Goal: Task Accomplishment & Management: Use online tool/utility

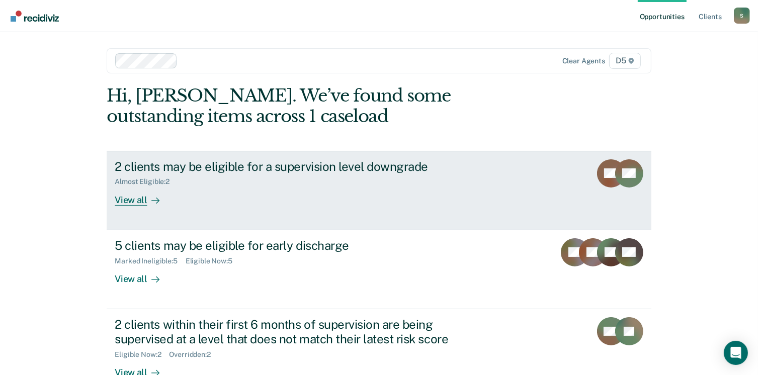
click at [134, 200] on div "View all" at bounding box center [143, 196] width 56 height 20
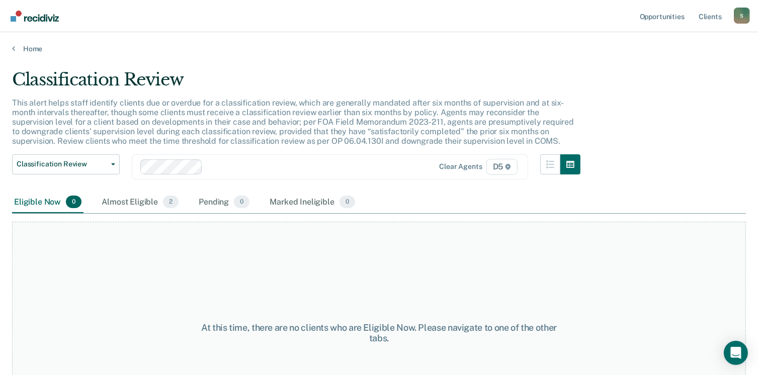
click at [134, 200] on div "Almost Eligible 2" at bounding box center [140, 203] width 81 height 22
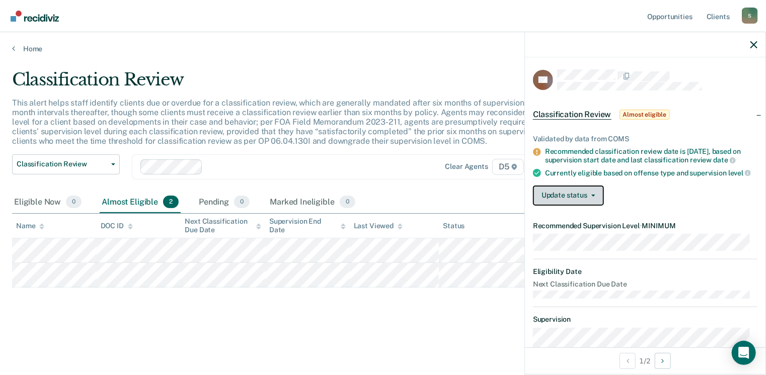
click at [587, 197] on span "button" at bounding box center [591, 196] width 8 height 2
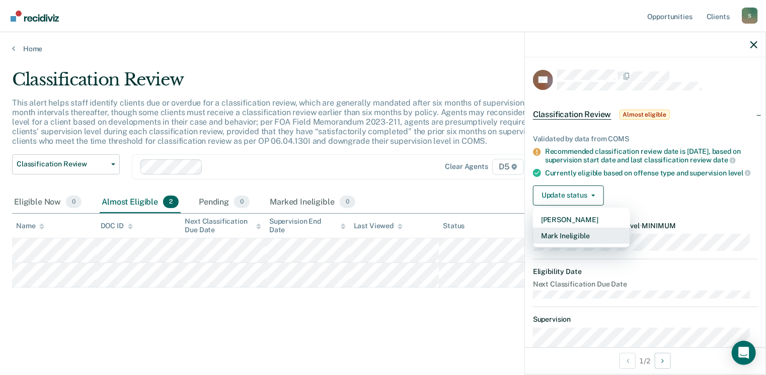
click at [580, 244] on button "Mark Ineligible" at bounding box center [581, 236] width 97 height 16
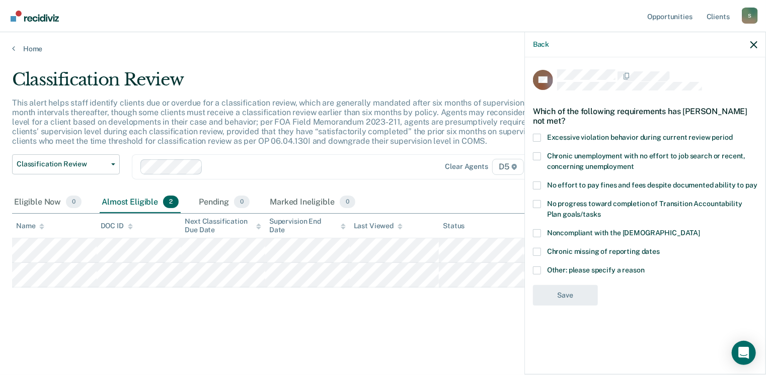
click at [537, 270] on span at bounding box center [537, 271] width 8 height 8
click at [645, 267] on input "Other: please specify a reason" at bounding box center [645, 267] width 0 height 0
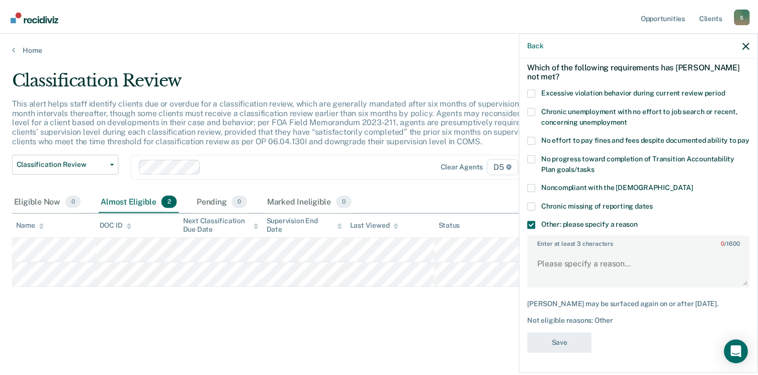
scroll to position [54, 0]
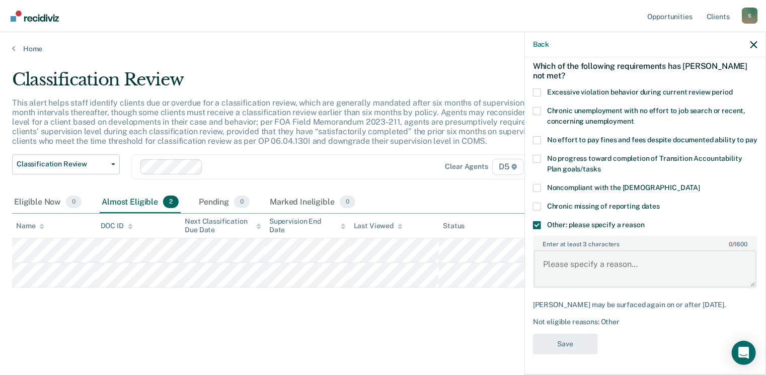
click at [574, 263] on textarea "Enter at least 3 characters 0 / 1600" at bounding box center [645, 269] width 222 height 37
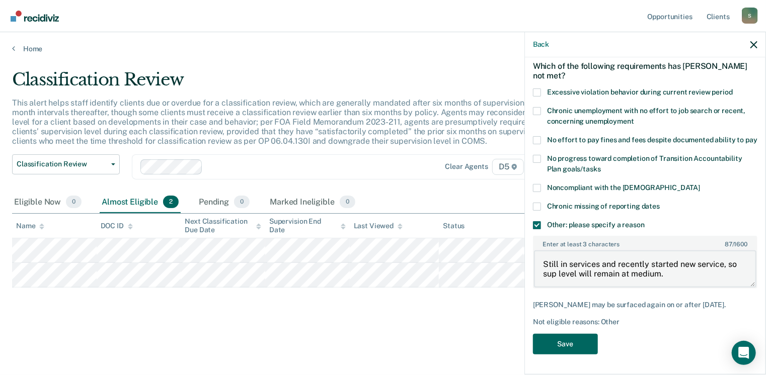
type textarea "Still in services and recently started new service, so sup level will remain at…"
click at [571, 345] on button "Save" at bounding box center [565, 344] width 65 height 21
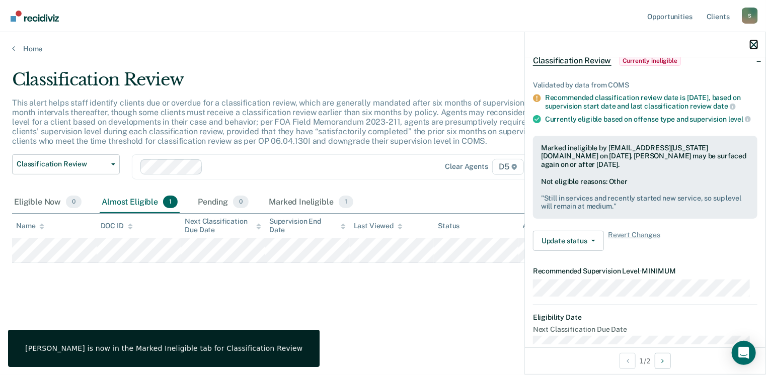
click at [751, 45] on icon "button" at bounding box center [753, 44] width 7 height 7
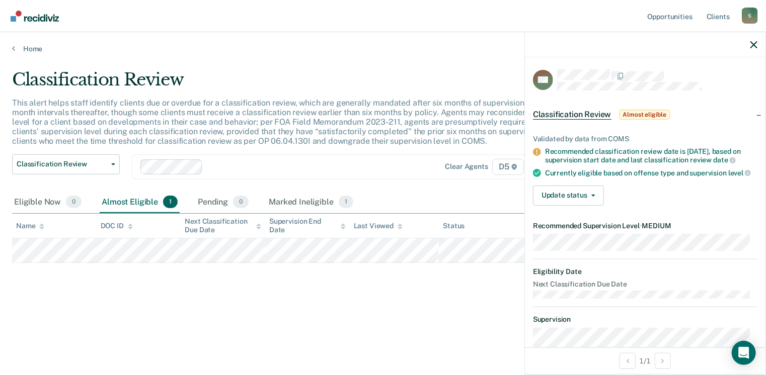
click at [759, 42] on div at bounding box center [645, 44] width 241 height 25
click at [755, 44] on icon "button" at bounding box center [753, 44] width 7 height 7
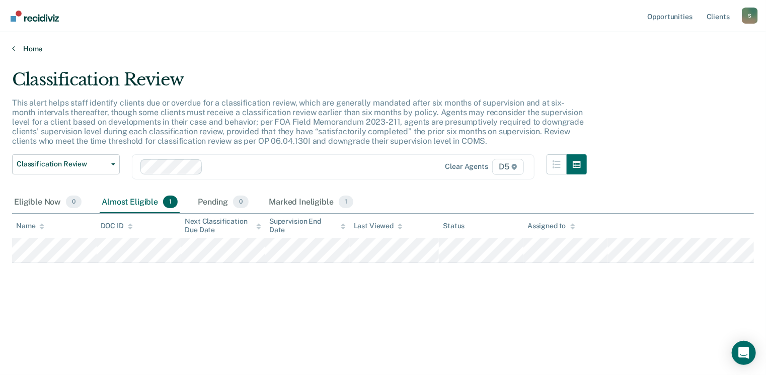
click at [21, 49] on link "Home" at bounding box center [383, 48] width 742 height 9
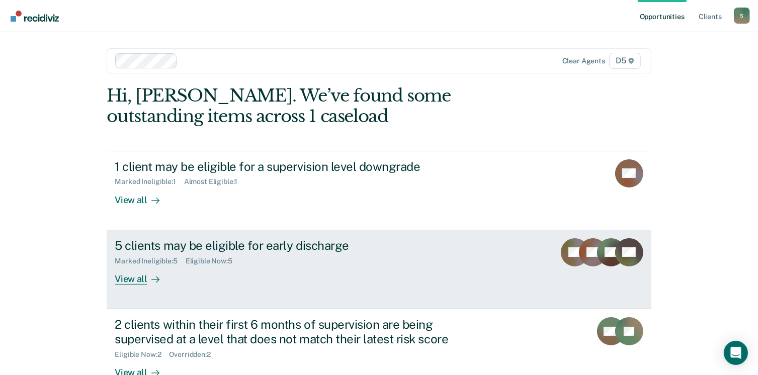
click at [132, 280] on div "View all" at bounding box center [143, 275] width 56 height 20
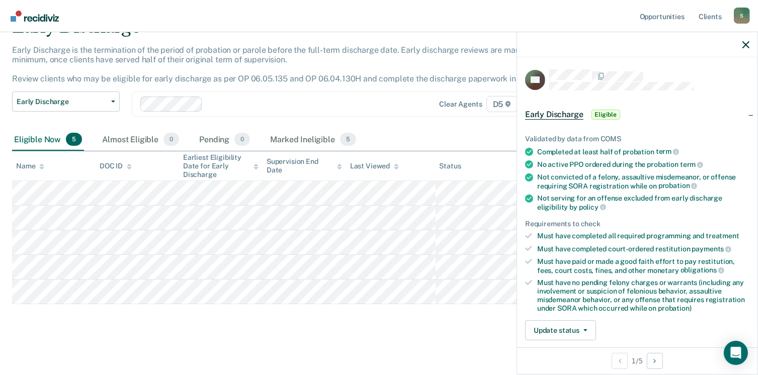
click at [465, 334] on main "Early Discharge Early Discharge is the termination of the period of probation o…" at bounding box center [379, 187] width 758 height 373
click at [746, 46] on icon "button" at bounding box center [746, 44] width 7 height 7
click at [560, 328] on button "Update status" at bounding box center [560, 331] width 71 height 20
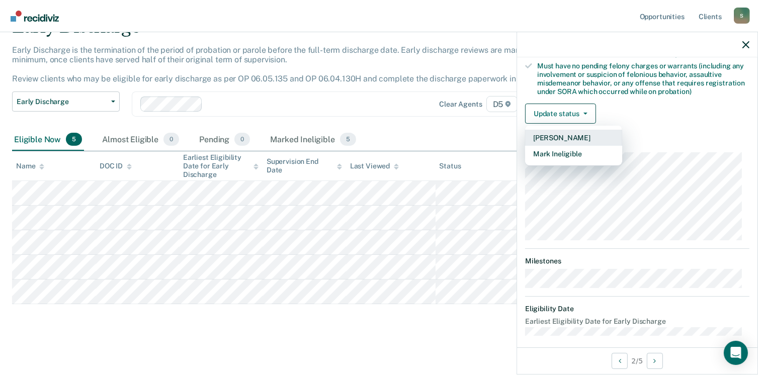
scroll to position [221, 0]
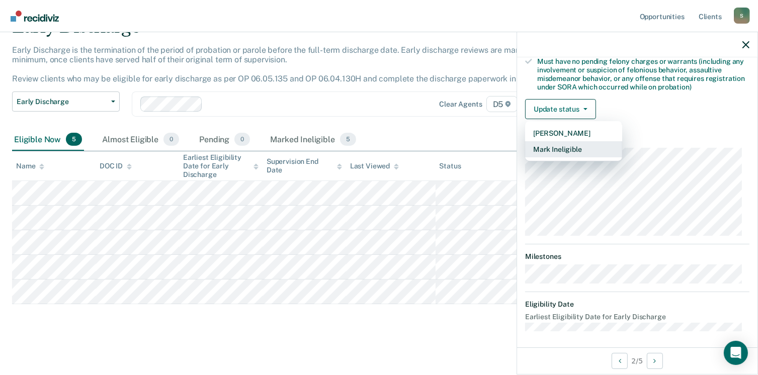
click at [571, 147] on button "Mark Ineligible" at bounding box center [573, 149] width 97 height 16
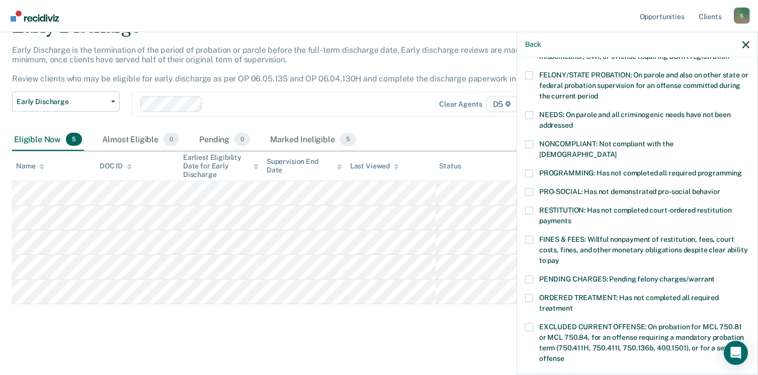
scroll to position [171, 0]
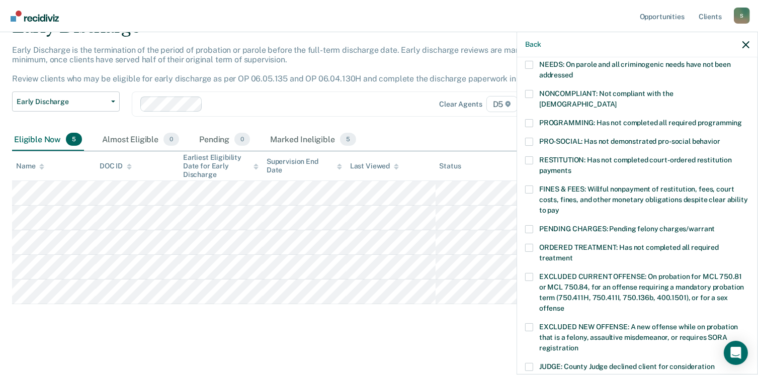
click at [527, 244] on span at bounding box center [529, 248] width 8 height 8
click at [573, 255] on input "ORDERED TREATMENT: Has not completed all required treatment" at bounding box center [573, 255] width 0 height 0
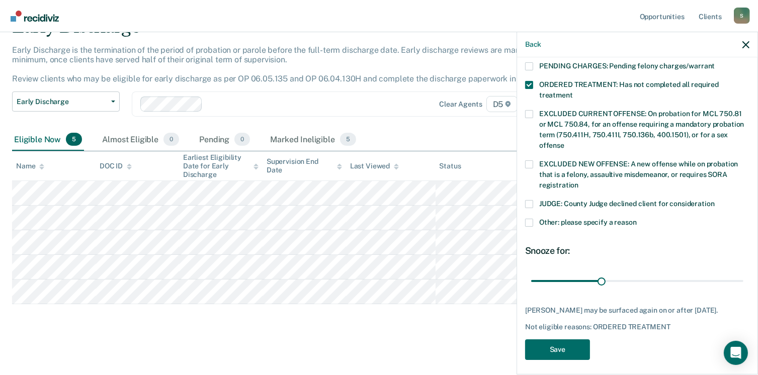
scroll to position [336, 0]
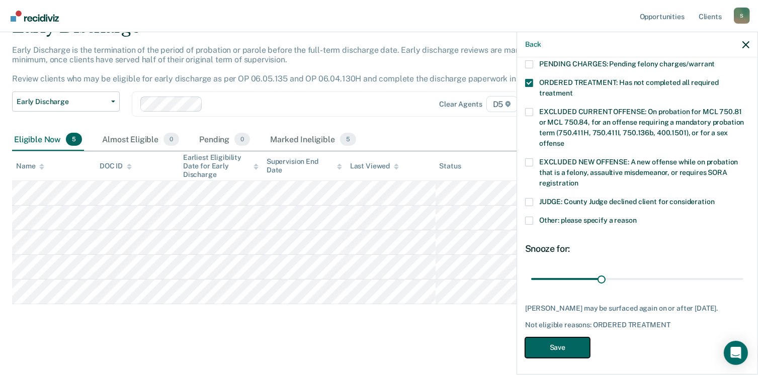
click at [552, 346] on button "Save" at bounding box center [557, 348] width 65 height 21
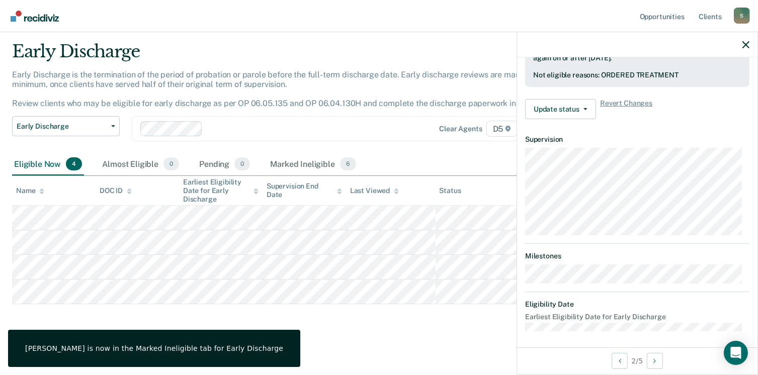
scroll to position [221, 0]
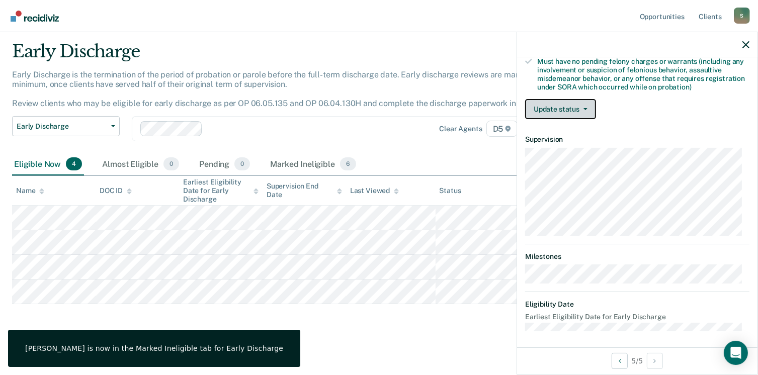
click at [576, 108] on button "Update status" at bounding box center [560, 109] width 71 height 20
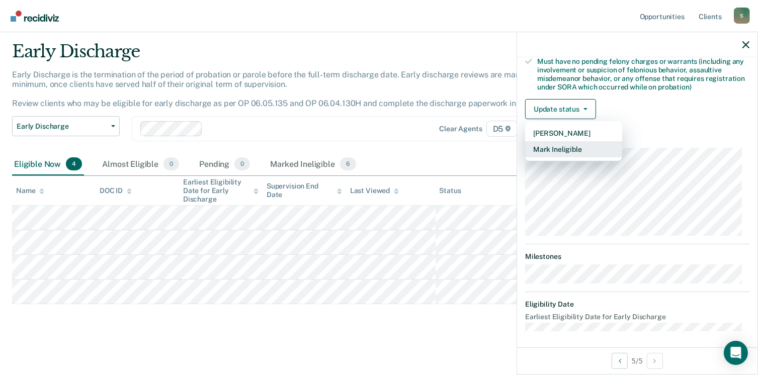
click at [569, 150] on button "Mark Ineligible" at bounding box center [573, 149] width 97 height 16
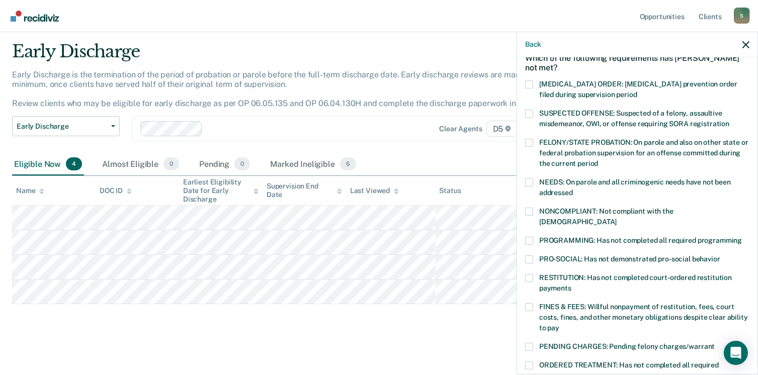
scroll to position [70, 0]
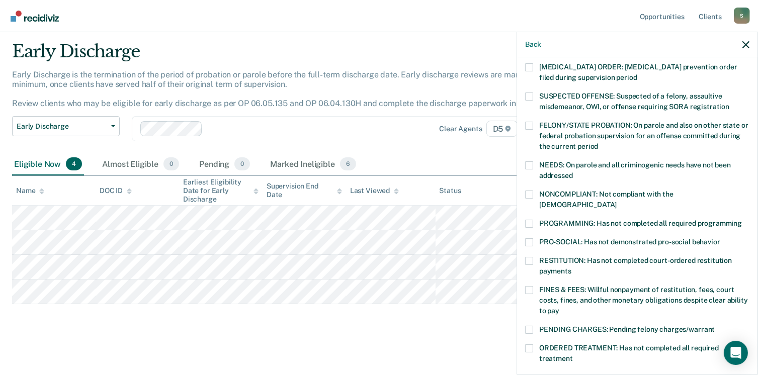
click at [531, 345] on span at bounding box center [529, 349] width 8 height 8
click at [573, 355] on input "ORDERED TREATMENT: Has not completed all required treatment" at bounding box center [573, 355] width 0 height 0
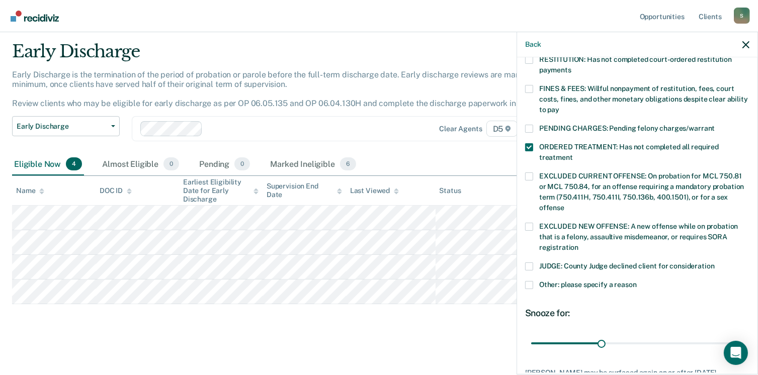
scroll to position [328, 0]
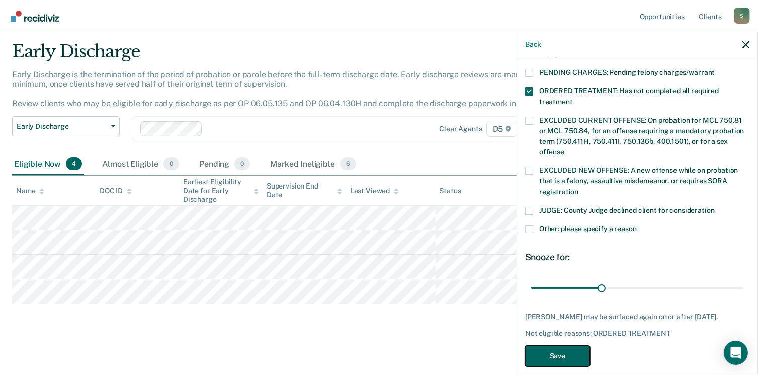
click at [560, 346] on button "Save" at bounding box center [557, 356] width 65 height 21
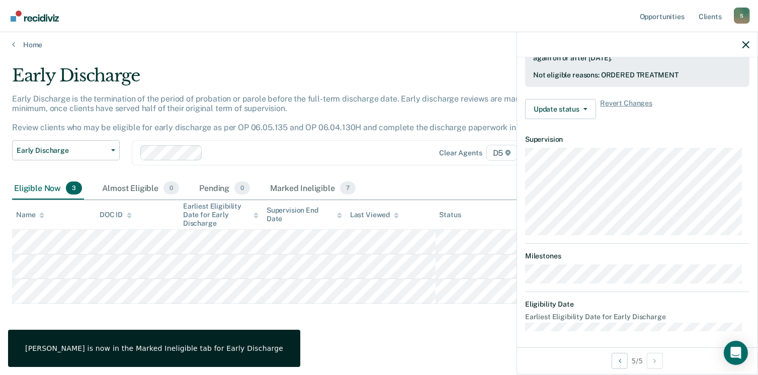
scroll to position [221, 0]
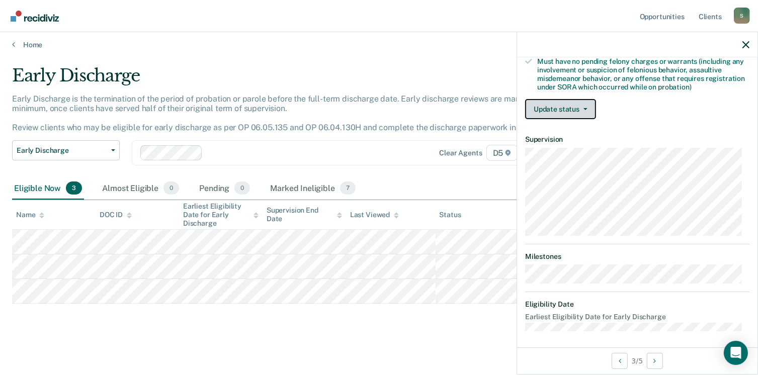
click at [568, 109] on button "Update status" at bounding box center [560, 109] width 71 height 20
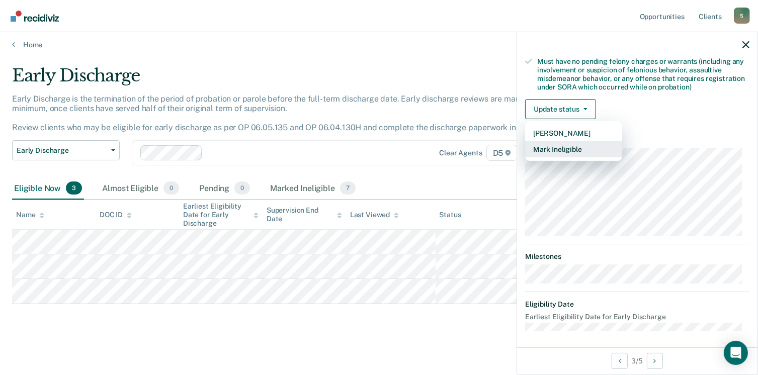
click at [566, 146] on button "Mark Ineligible" at bounding box center [573, 149] width 97 height 16
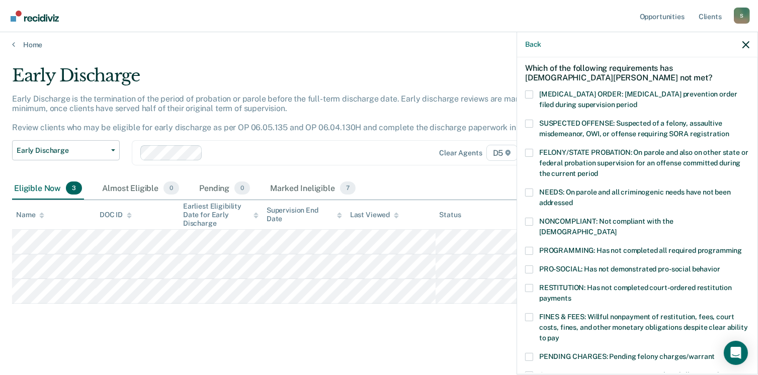
scroll to position [0, 0]
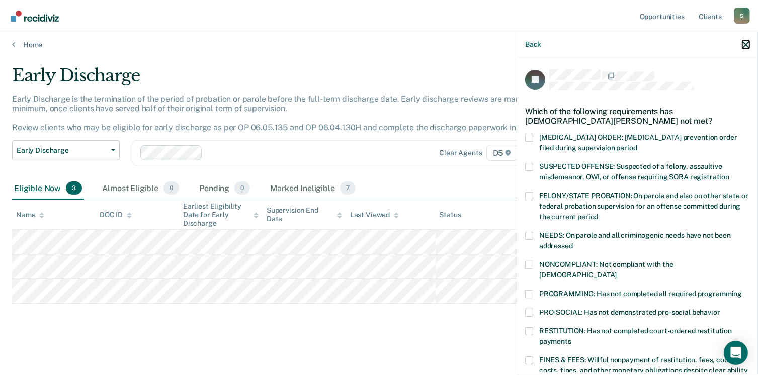
drag, startPoint x: 747, startPoint y: 48, endPoint x: 741, endPoint y: 48, distance: 6.0
click at [747, 48] on icon "button" at bounding box center [746, 44] width 7 height 7
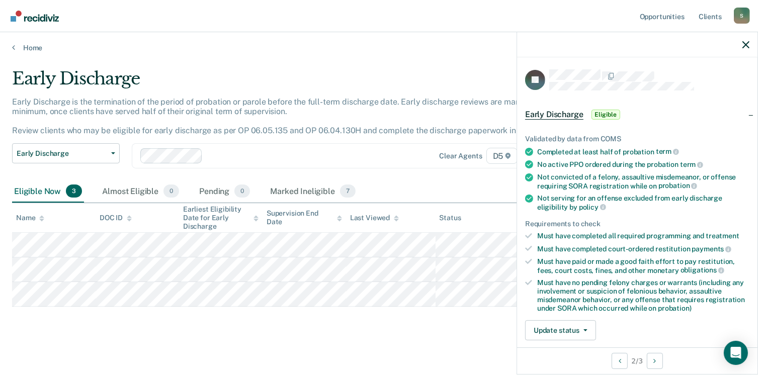
scroll to position [4, 0]
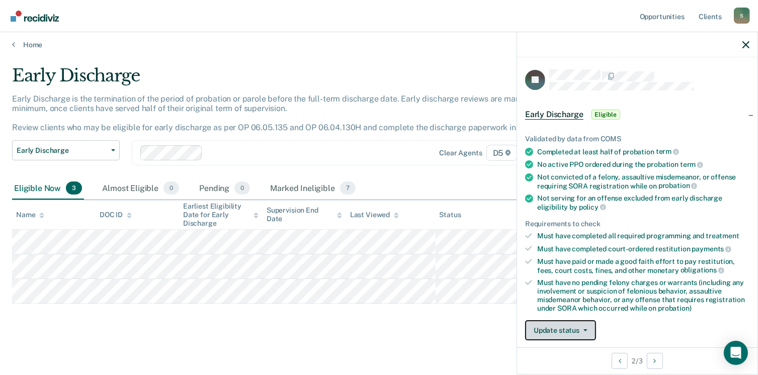
click at [566, 327] on button "Update status" at bounding box center [560, 331] width 71 height 20
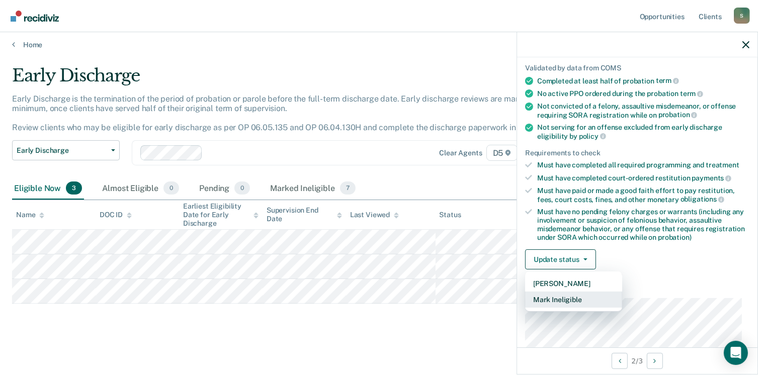
scroll to position [163, 0]
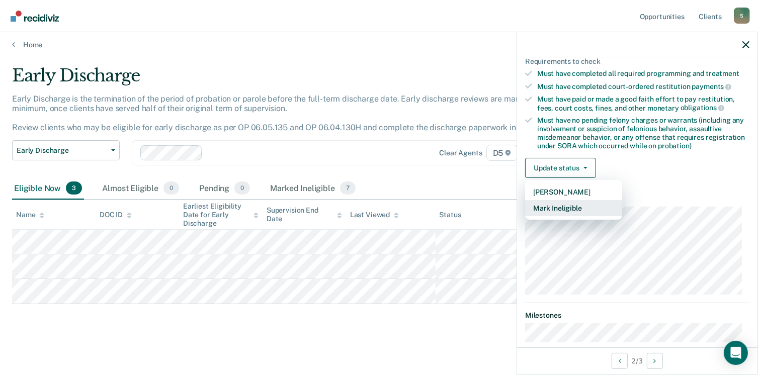
click at [568, 204] on button "Mark Ineligible" at bounding box center [573, 208] width 97 height 16
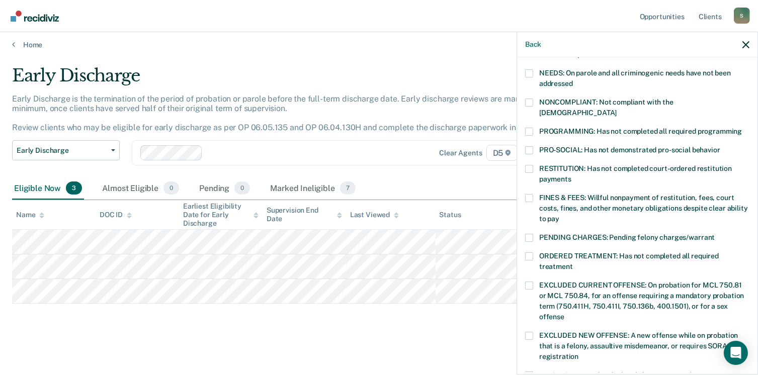
click at [530, 128] on span at bounding box center [529, 132] width 8 height 8
click at [742, 128] on input "PROGRAMMING: Has not completed all required programming" at bounding box center [742, 128] width 0 height 0
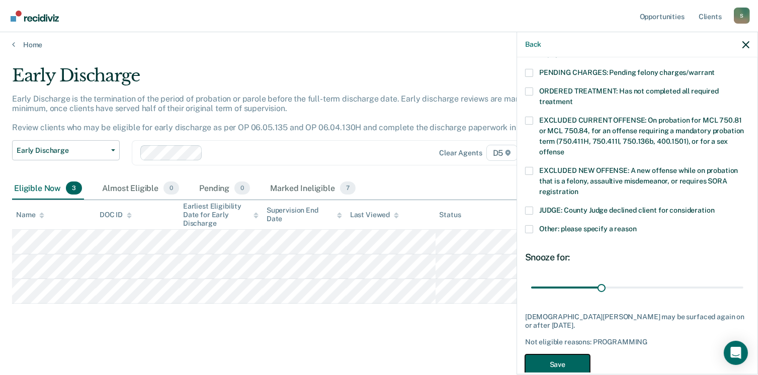
click at [562, 355] on button "Save" at bounding box center [557, 365] width 65 height 21
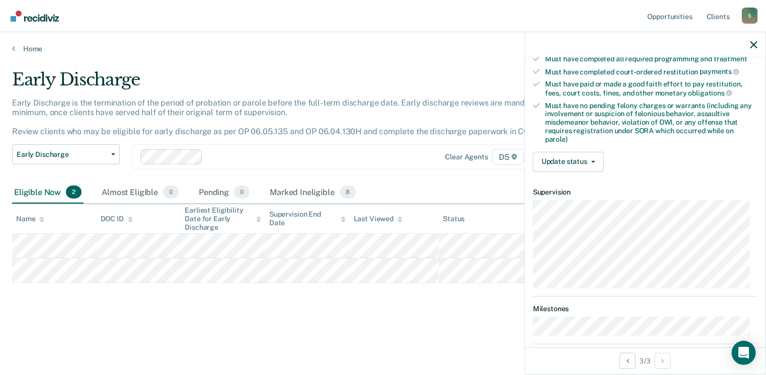
scroll to position [255, 0]
click at [579, 155] on button "Update status" at bounding box center [568, 161] width 71 height 20
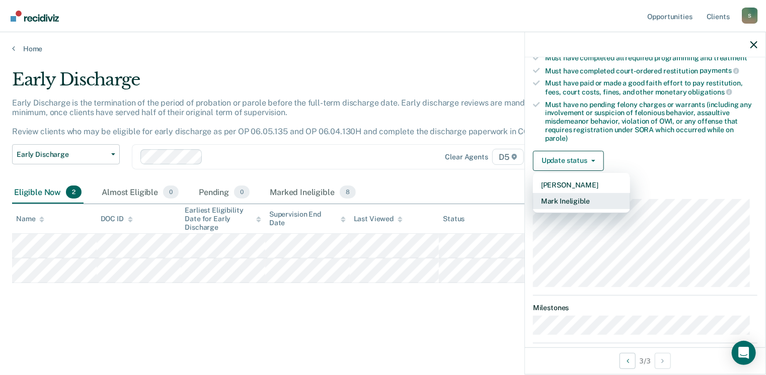
click at [572, 198] on button "Mark Ineligible" at bounding box center [581, 201] width 97 height 16
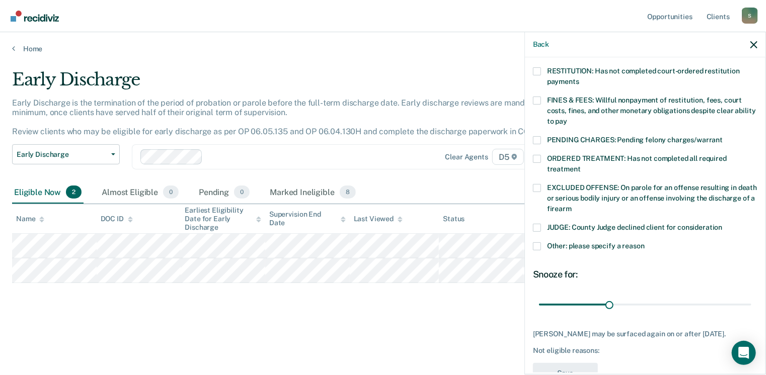
scroll to position [286, 0]
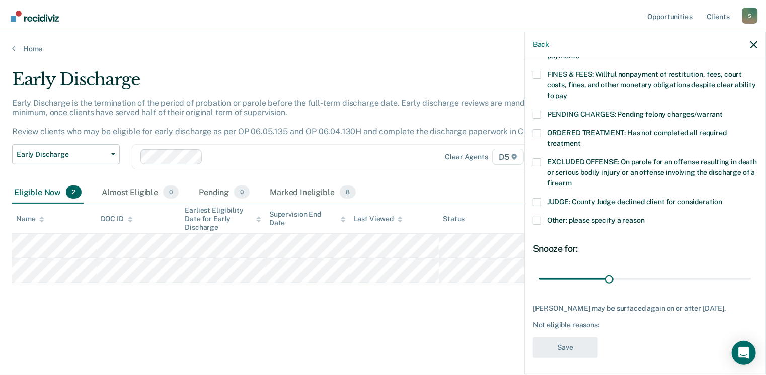
click at [537, 217] on span at bounding box center [537, 221] width 8 height 8
click at [645, 217] on input "Other: please specify a reason" at bounding box center [645, 217] width 0 height 0
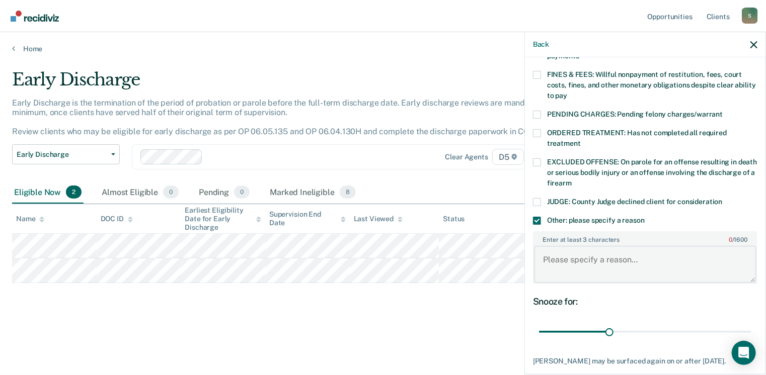
click at [579, 247] on textarea "Enter at least 3 characters 0 / 1600" at bounding box center [645, 264] width 222 height 37
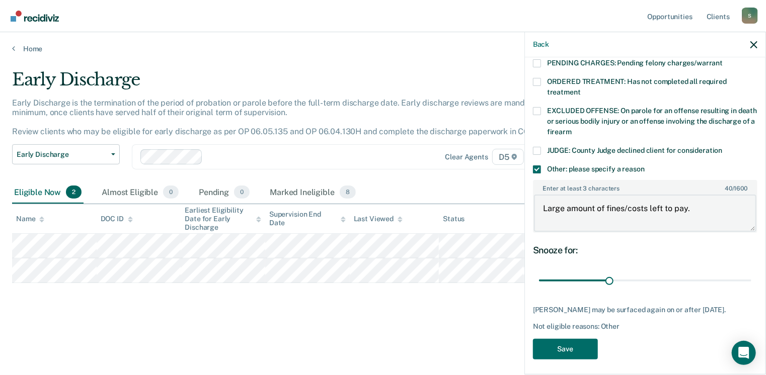
scroll to position [338, 0]
type textarea "Large amount of fines/costs left to pay."
click at [572, 344] on button "Save" at bounding box center [565, 349] width 65 height 21
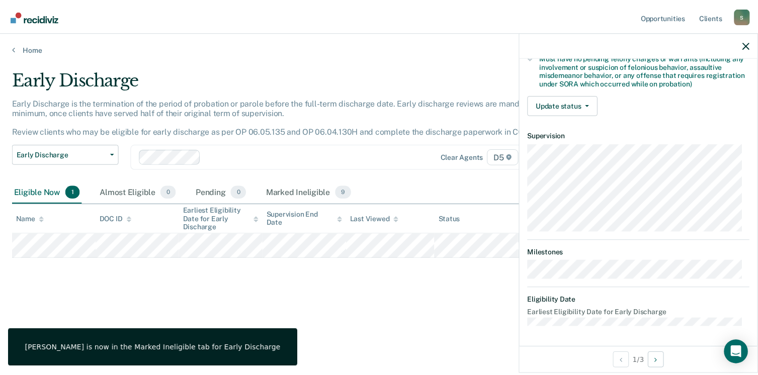
scroll to position [163, 0]
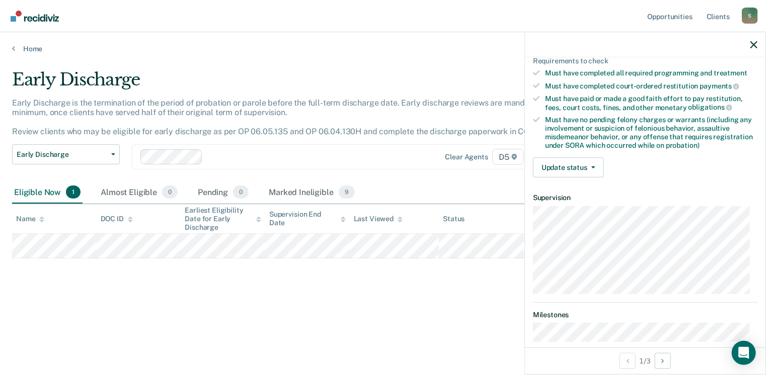
click at [576, 152] on div "Validated by data from COMS Completed at least half of probation term No active…" at bounding box center [645, 71] width 241 height 230
click at [574, 159] on button "Update status" at bounding box center [568, 168] width 71 height 20
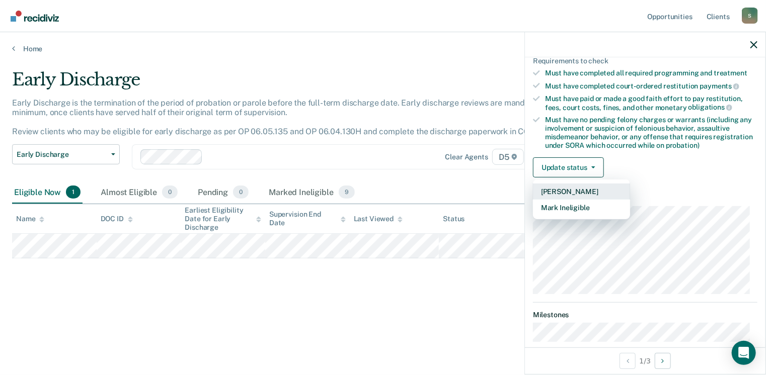
click at [574, 188] on button "[PERSON_NAME]" at bounding box center [581, 192] width 97 height 16
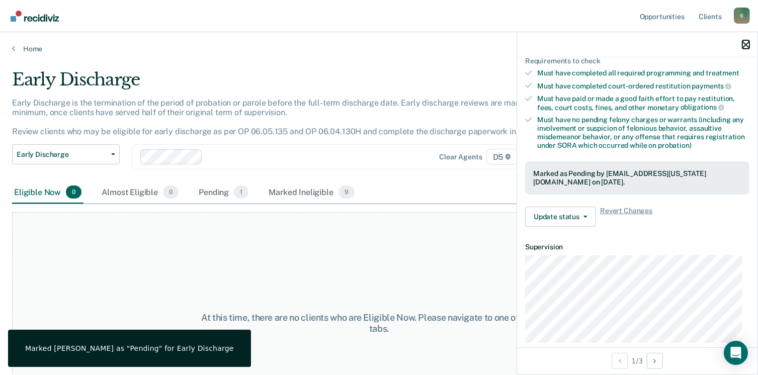
click at [747, 42] on icon "button" at bounding box center [746, 44] width 7 height 7
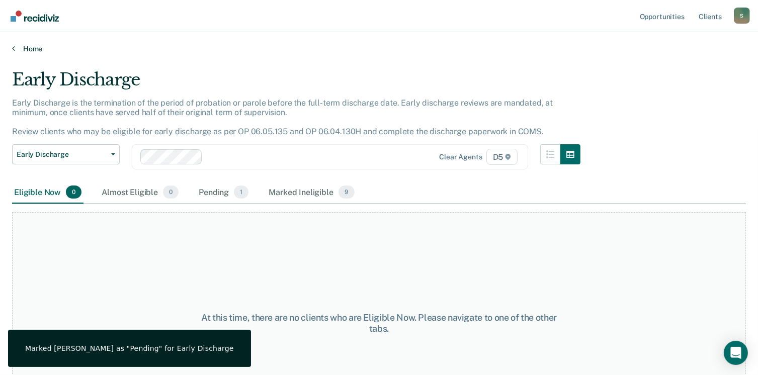
click at [33, 47] on link "Home" at bounding box center [379, 48] width 734 height 9
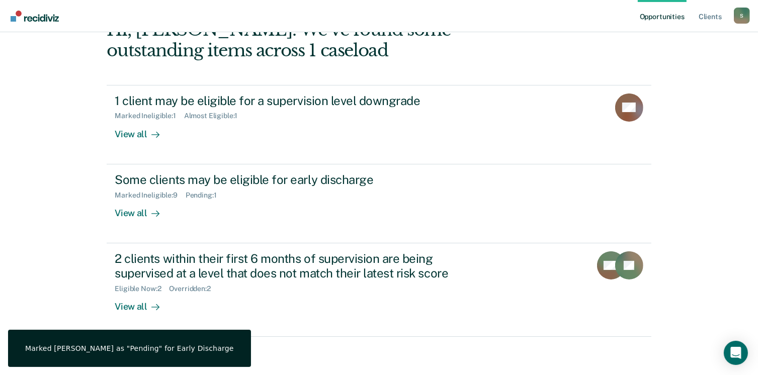
scroll to position [67, 0]
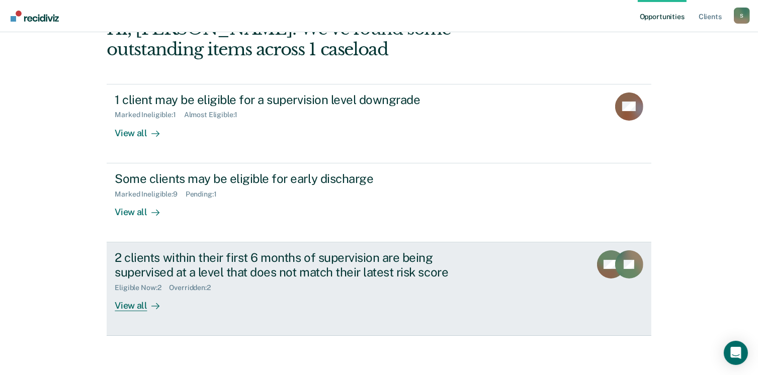
click at [151, 302] on icon at bounding box center [155, 306] width 8 height 8
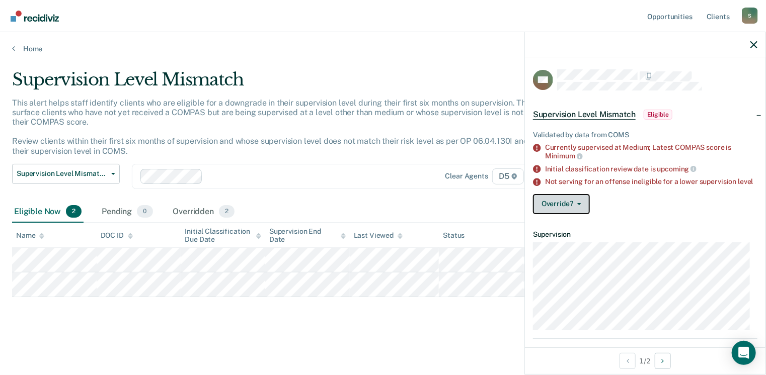
click at [567, 210] on button "Override?" at bounding box center [561, 204] width 57 height 20
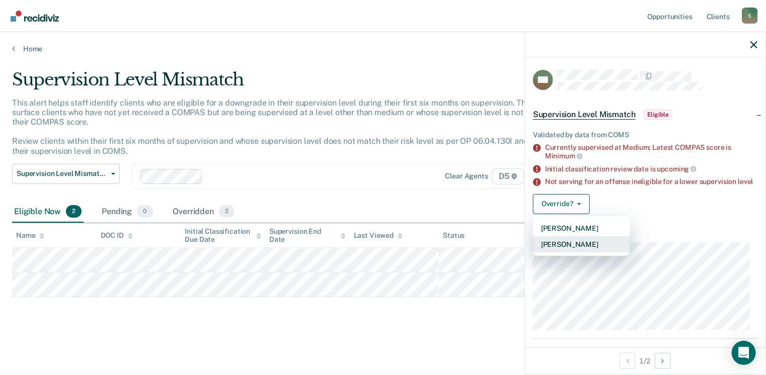
click at [579, 252] on button "[PERSON_NAME]" at bounding box center [581, 245] width 97 height 16
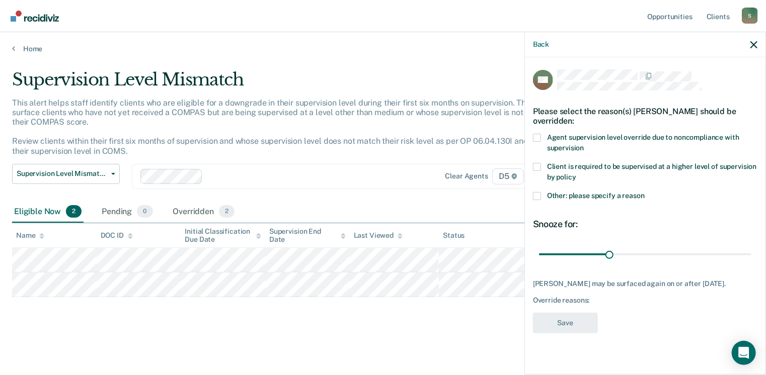
click at [538, 196] on span at bounding box center [537, 196] width 8 height 8
click at [645, 192] on input "Other: please specify a reason" at bounding box center [645, 192] width 0 height 0
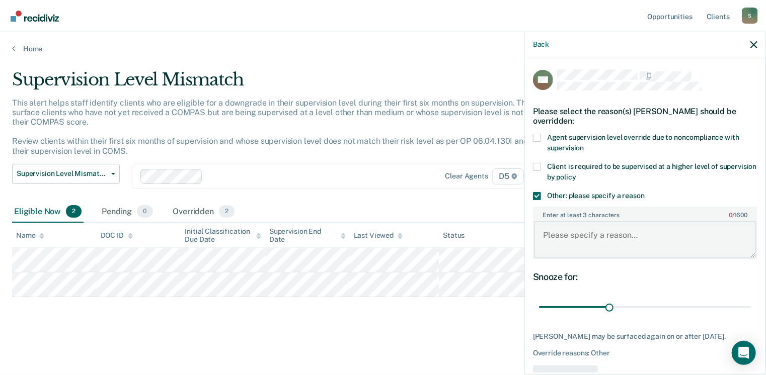
click at [604, 236] on textarea "Enter at least 3 characters 0 / 1600" at bounding box center [645, 239] width 222 height 37
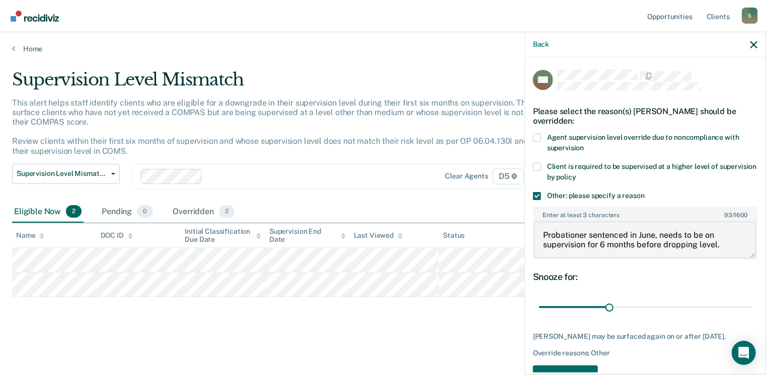
scroll to position [38, 0]
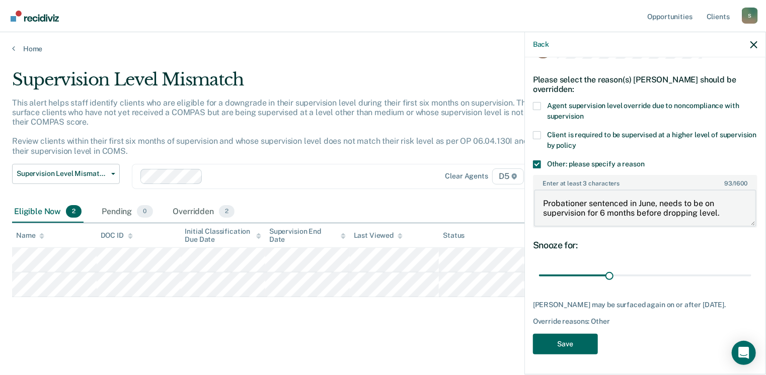
type textarea "Probationer sentenced in June, needs to be on supervision for 6 months before d…"
click at [568, 344] on button "Save" at bounding box center [565, 344] width 65 height 21
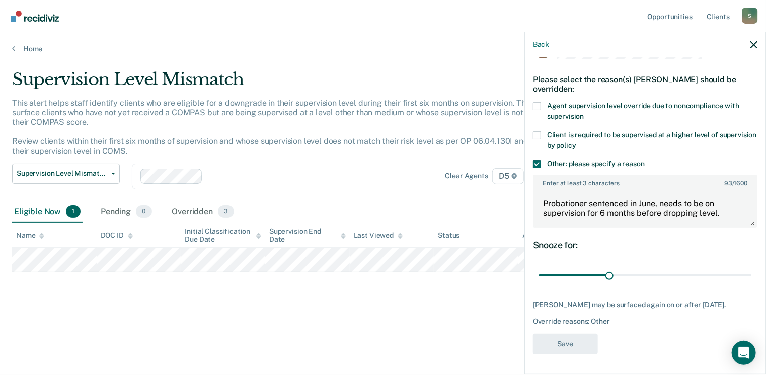
scroll to position [29, 0]
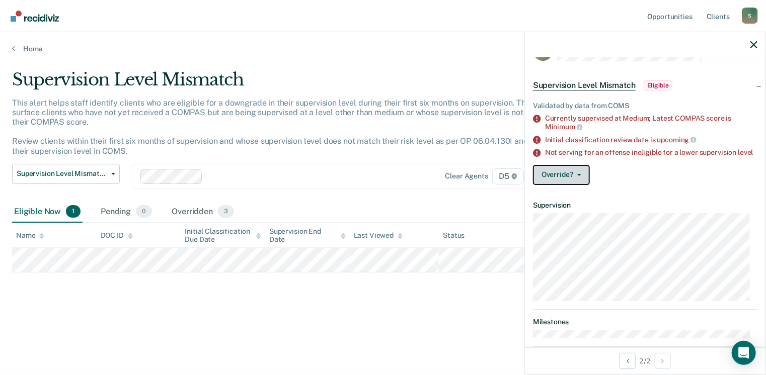
click at [567, 185] on button "Override?" at bounding box center [561, 175] width 57 height 20
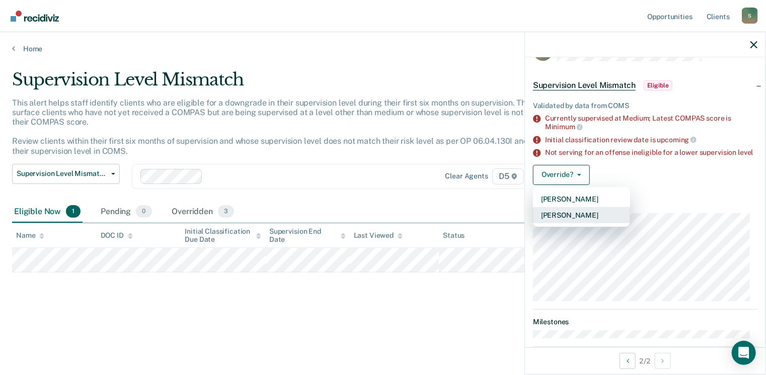
click at [569, 223] on button "[PERSON_NAME]" at bounding box center [581, 215] width 97 height 16
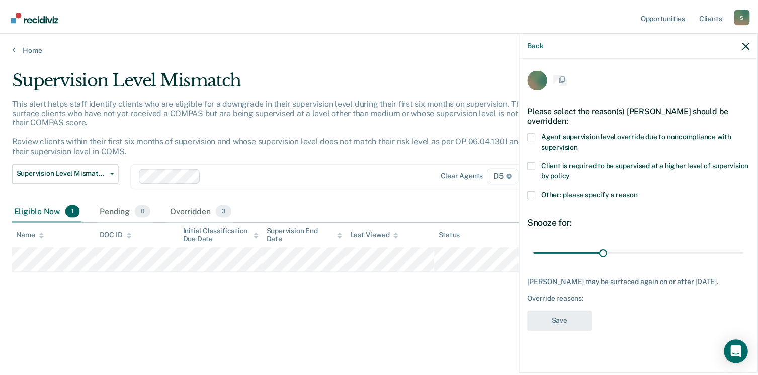
scroll to position [0, 0]
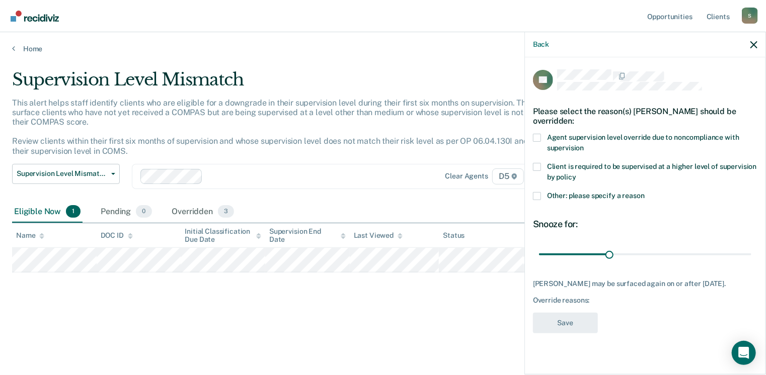
click at [535, 194] on span at bounding box center [537, 196] width 8 height 8
click at [645, 192] on input "Other: please specify a reason" at bounding box center [645, 192] width 0 height 0
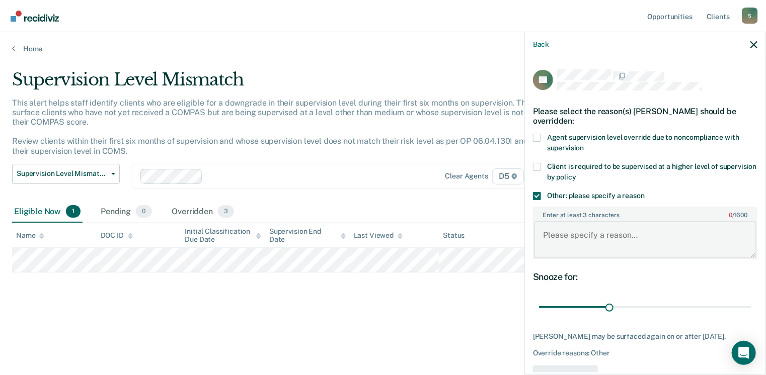
click at [584, 232] on textarea "Enter at least 3 characters 0 / 1600" at bounding box center [645, 239] width 222 height 37
type textarea "Probationer sentenced in August and will be on medium for first 6 months."
click at [572, 368] on button "Save" at bounding box center [565, 376] width 65 height 21
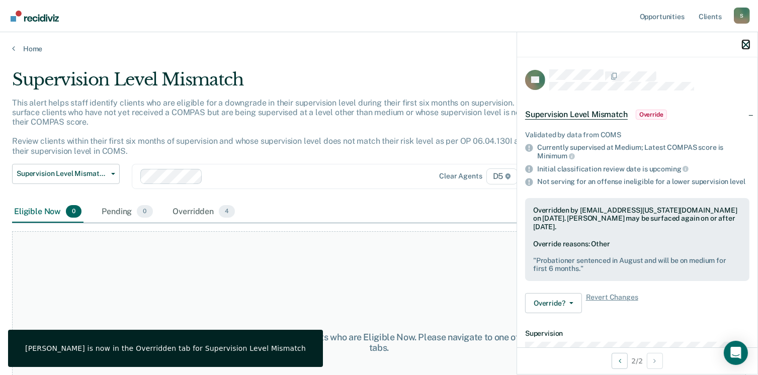
click at [746, 46] on icon "button" at bounding box center [746, 44] width 7 height 7
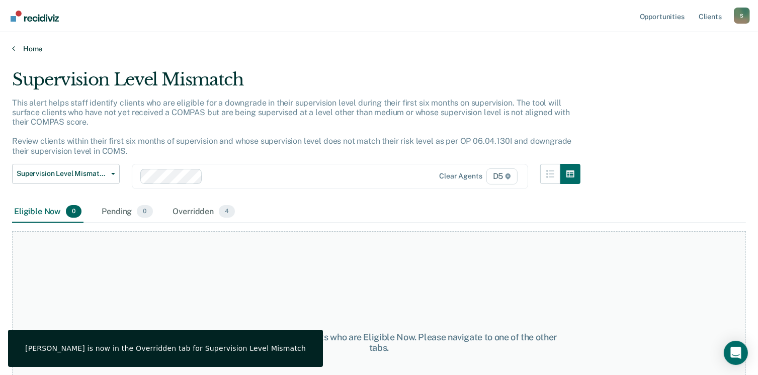
click at [25, 49] on link "Home" at bounding box center [379, 48] width 734 height 9
